Goal: Transaction & Acquisition: Book appointment/travel/reservation

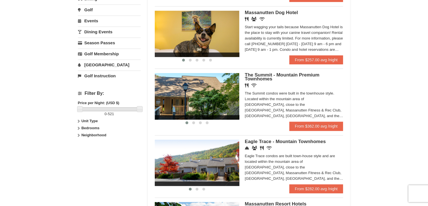
scroll to position [113, 0]
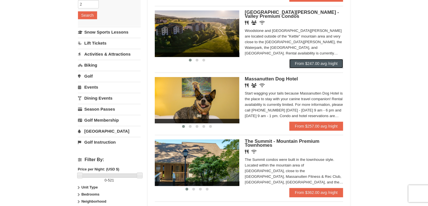
click at [317, 65] on link "From $247.00 avg /night" at bounding box center [317, 63] width 54 height 9
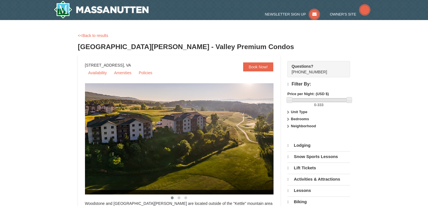
select select "10"
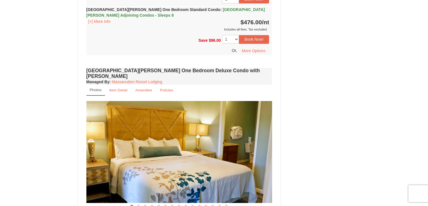
scroll to position [282, 0]
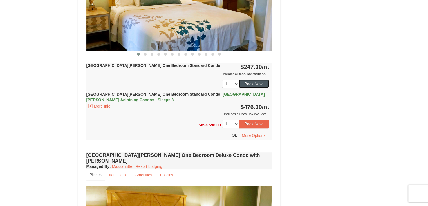
click at [259, 84] on button "Book Now!" at bounding box center [254, 83] width 30 height 8
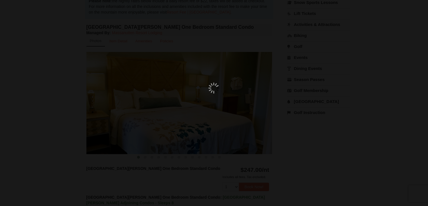
scroll to position [55, 0]
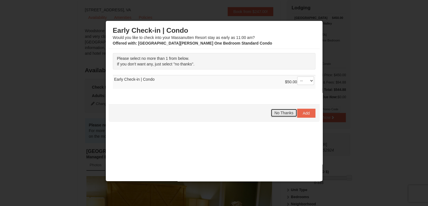
click at [284, 113] on span "No Thanks" at bounding box center [284, 112] width 19 height 5
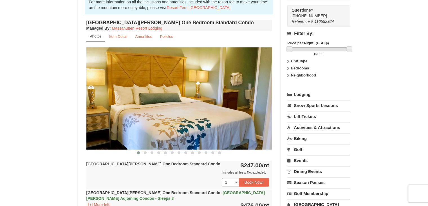
scroll to position [197, 0]
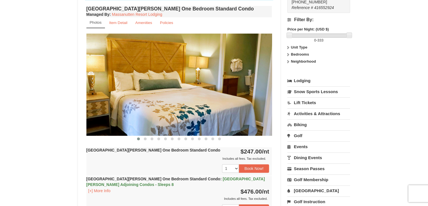
click at [308, 108] on link "Activities & Attractions" at bounding box center [319, 113] width 63 height 10
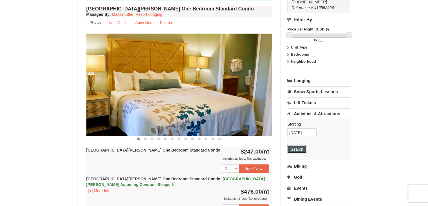
click at [298, 145] on button "Search" at bounding box center [297, 149] width 19 height 8
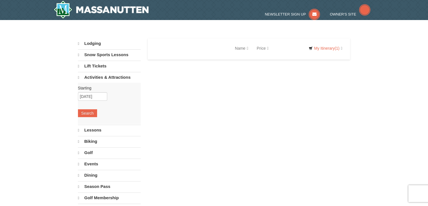
select select "10"
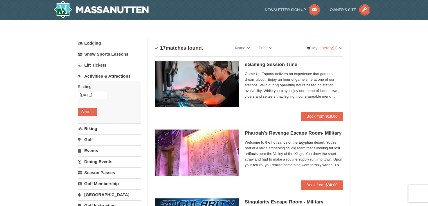
click at [99, 66] on link "Lift Tickets" at bounding box center [109, 65] width 63 height 10
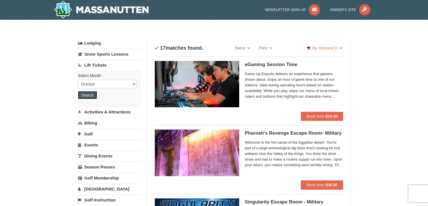
click at [92, 93] on button "Search" at bounding box center [87, 95] width 19 height 8
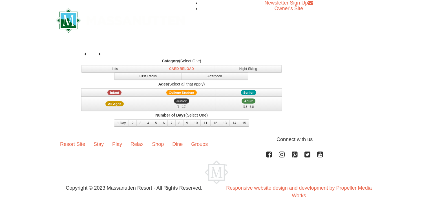
select select "10"
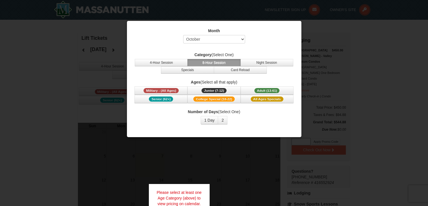
click at [368, 36] on div at bounding box center [214, 103] width 428 height 206
click at [174, 91] on span "Military - (All Ages)" at bounding box center [161, 90] width 35 height 5
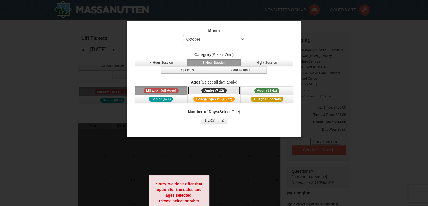
click at [206, 88] on span "Junior (7-12)" at bounding box center [214, 90] width 25 height 5
click at [247, 98] on button "All Ages Specials" at bounding box center [267, 99] width 53 height 8
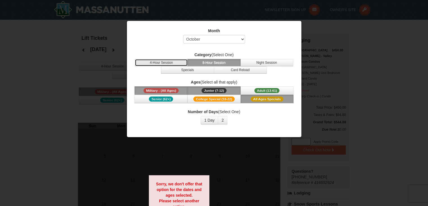
click at [169, 63] on button "4-Hour Session" at bounding box center [161, 62] width 53 height 7
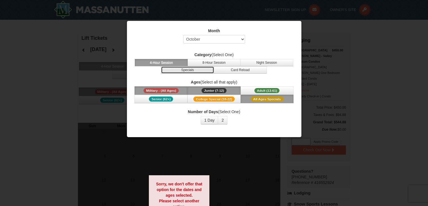
click at [177, 68] on button "Specials" at bounding box center [187, 69] width 53 height 7
click at [170, 59] on button "4-Hour Session" at bounding box center [161, 62] width 53 height 7
click at [211, 59] on button "8-Hour Session" at bounding box center [214, 62] width 53 height 7
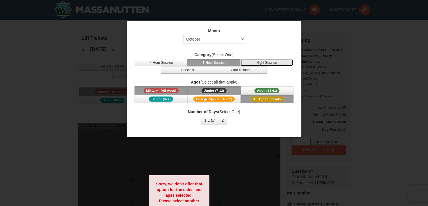
click at [254, 63] on button "Night Session" at bounding box center [267, 62] width 53 height 7
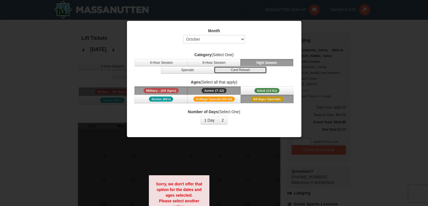
click at [252, 71] on button "Card Reload" at bounding box center [240, 69] width 53 height 7
click at [90, 60] on div at bounding box center [214, 103] width 428 height 206
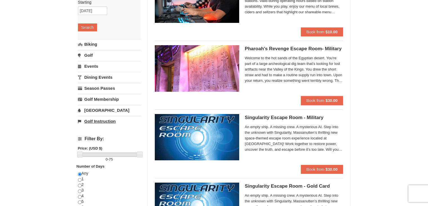
scroll to position [85, 0]
click at [94, 108] on link "[GEOGRAPHIC_DATA]" at bounding box center [109, 110] width 63 height 10
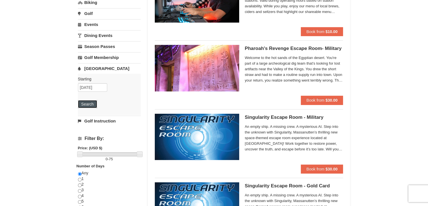
click at [88, 104] on button "Search" at bounding box center [87, 104] width 19 height 8
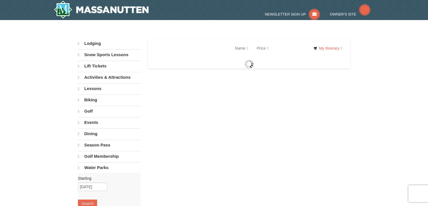
select select "10"
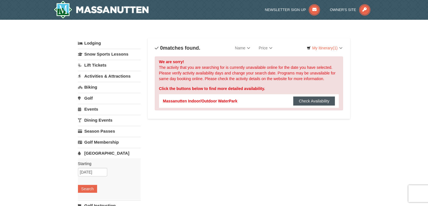
click at [311, 102] on button "Check Availability" at bounding box center [315, 100] width 42 height 9
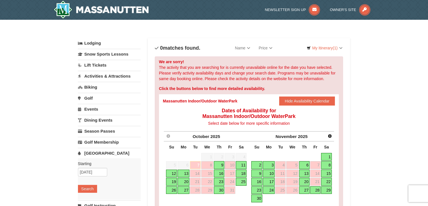
scroll to position [28, 0]
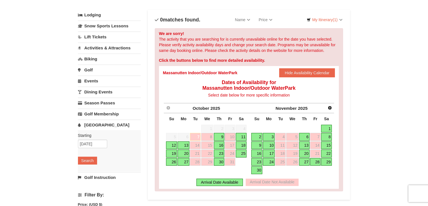
click at [241, 137] on link "11" at bounding box center [241, 137] width 11 height 8
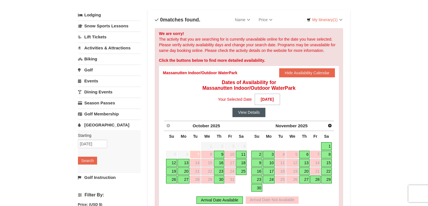
click at [247, 111] on button "View Details" at bounding box center [249, 112] width 33 height 9
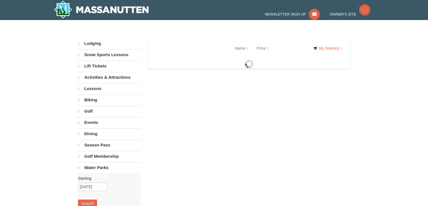
select select "10"
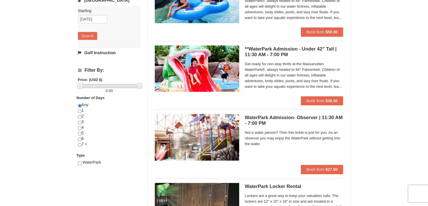
scroll to position [169, 0]
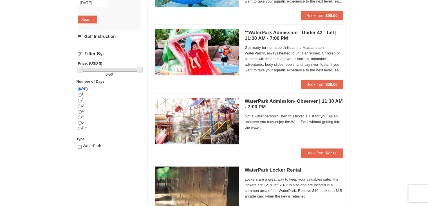
click at [111, 36] on link "Golf Instruction" at bounding box center [109, 36] width 63 height 10
click at [103, 12] on input "10/11/2025" at bounding box center [92, 14] width 29 height 8
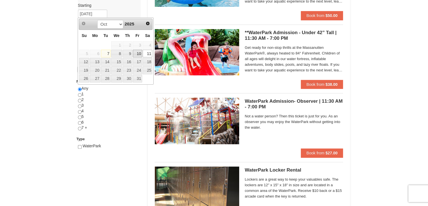
click at [138, 55] on link "10" at bounding box center [138, 54] width 10 height 8
type input "[DATE]"
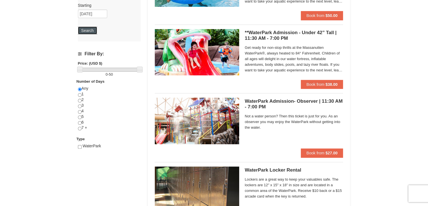
click at [88, 31] on button "Search" at bounding box center [87, 30] width 19 height 8
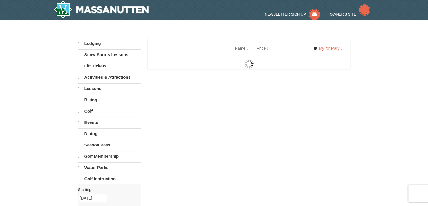
select select "10"
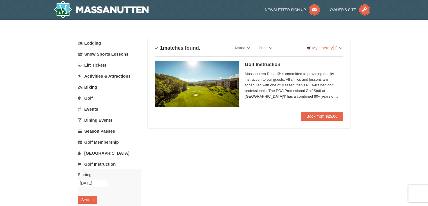
click at [328, 94] on span "Massanutten Resort® is committed to providing quality instruction to our guests…" at bounding box center [294, 85] width 99 height 28
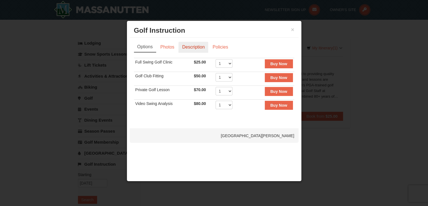
click at [185, 45] on link "Description" at bounding box center [194, 47] width 30 height 11
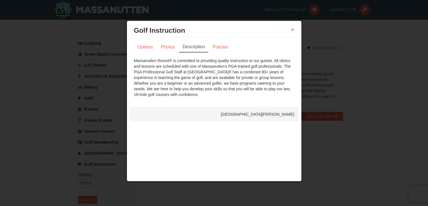
click at [292, 29] on button "×" at bounding box center [292, 30] width 3 height 6
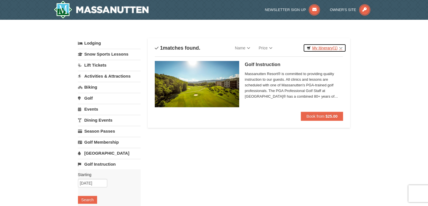
click at [318, 48] on link "My Itinerary (1)" at bounding box center [324, 48] width 43 height 8
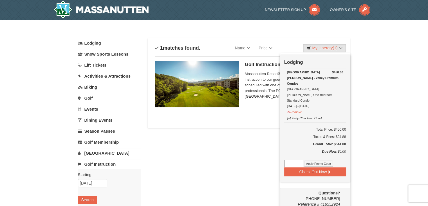
click at [373, 58] on div "× Categories List Filter My Itinerary (1) Check Out Now Lodging $450.00 Woodsto…" at bounding box center [214, 183] width 428 height 326
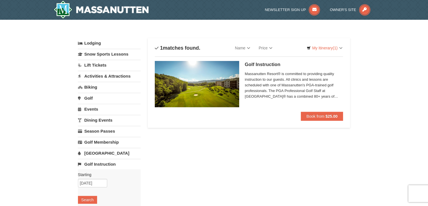
click at [90, 99] on link "Golf" at bounding box center [109, 98] width 63 height 10
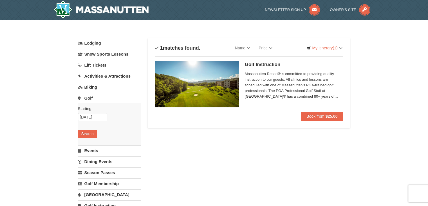
click at [90, 96] on link "Golf" at bounding box center [109, 98] width 63 height 10
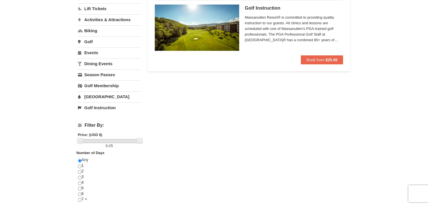
scroll to position [85, 0]
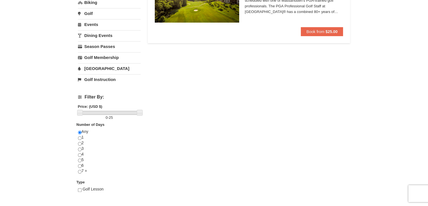
click at [94, 81] on link "Golf Instruction" at bounding box center [109, 79] width 63 height 10
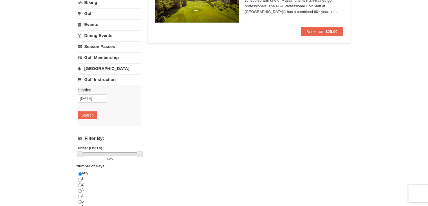
click at [94, 81] on link "Golf Instruction" at bounding box center [109, 79] width 63 height 10
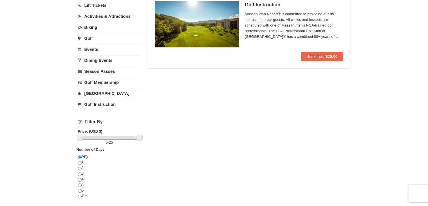
scroll to position [0, 0]
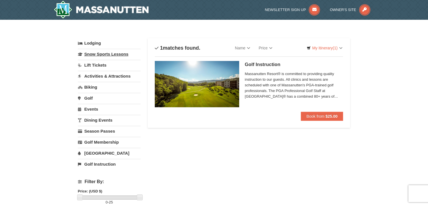
click at [95, 54] on link "Snow Sports Lessons" at bounding box center [109, 54] width 63 height 10
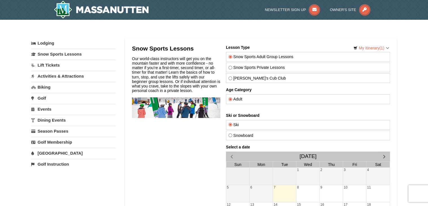
click at [55, 66] on link "Lift Tickets" at bounding box center [73, 65] width 85 height 10
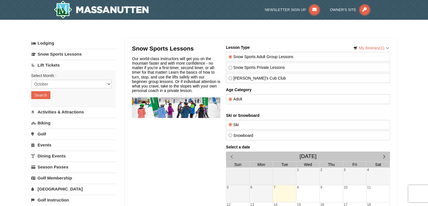
click at [61, 109] on link "Activities & Attractions" at bounding box center [73, 111] width 85 height 10
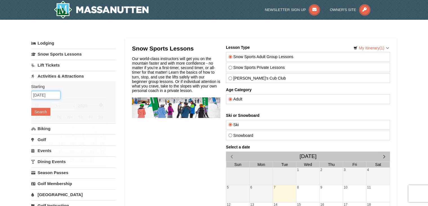
click at [54, 94] on input "10/07/2025" at bounding box center [45, 95] width 29 height 8
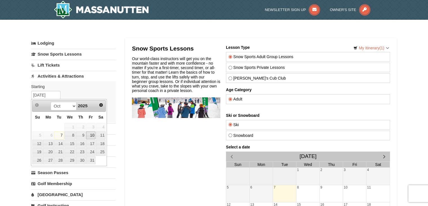
click at [89, 133] on link "10" at bounding box center [91, 135] width 10 height 8
type input "10/10/2025"
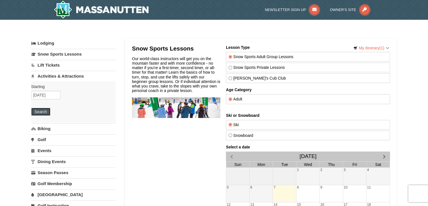
click at [42, 111] on button "Search" at bounding box center [40, 112] width 19 height 8
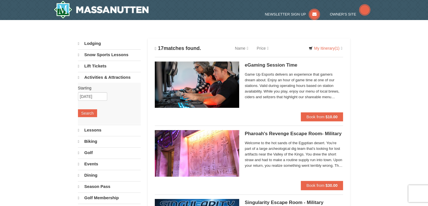
select select "10"
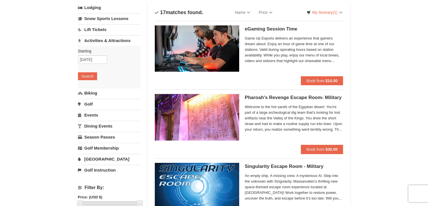
scroll to position [85, 0]
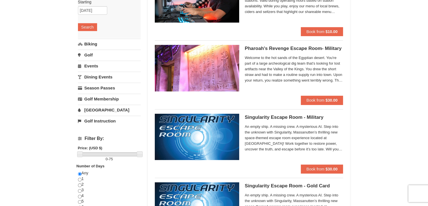
click at [92, 66] on link "Events" at bounding box center [109, 66] width 63 height 10
click at [90, 61] on button "Search" at bounding box center [87, 60] width 19 height 8
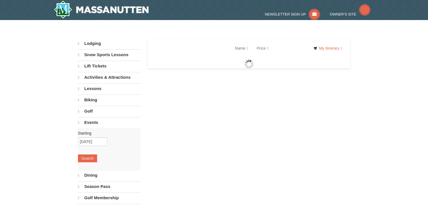
select select "10"
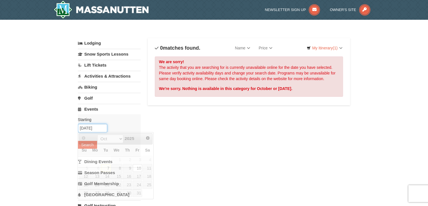
click at [103, 128] on input "[DATE]" at bounding box center [92, 128] width 29 height 8
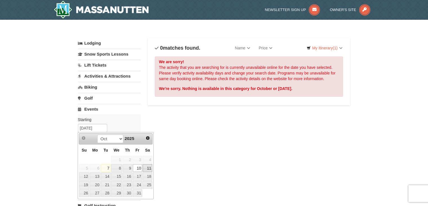
click at [149, 167] on link "11" at bounding box center [148, 168] width 10 height 8
type input "[DATE]"
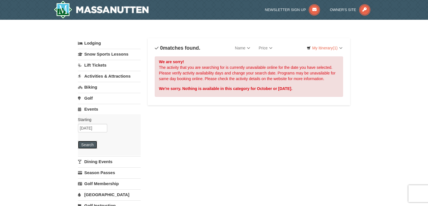
click at [88, 144] on button "Search" at bounding box center [87, 145] width 19 height 8
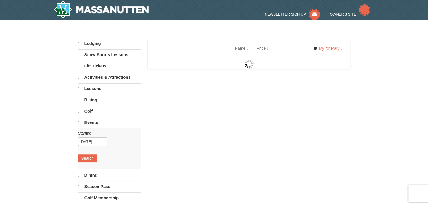
select select "10"
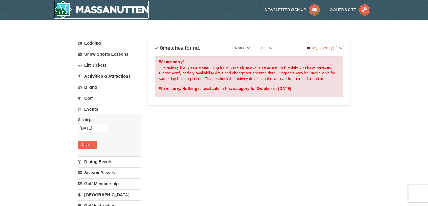
click at [113, 8] on img at bounding box center [101, 10] width 95 height 18
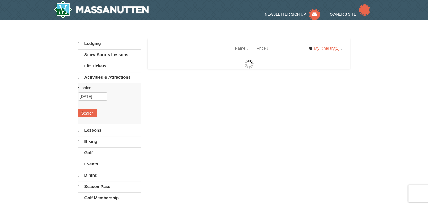
select select "10"
